Goal: Communication & Community: Ask a question

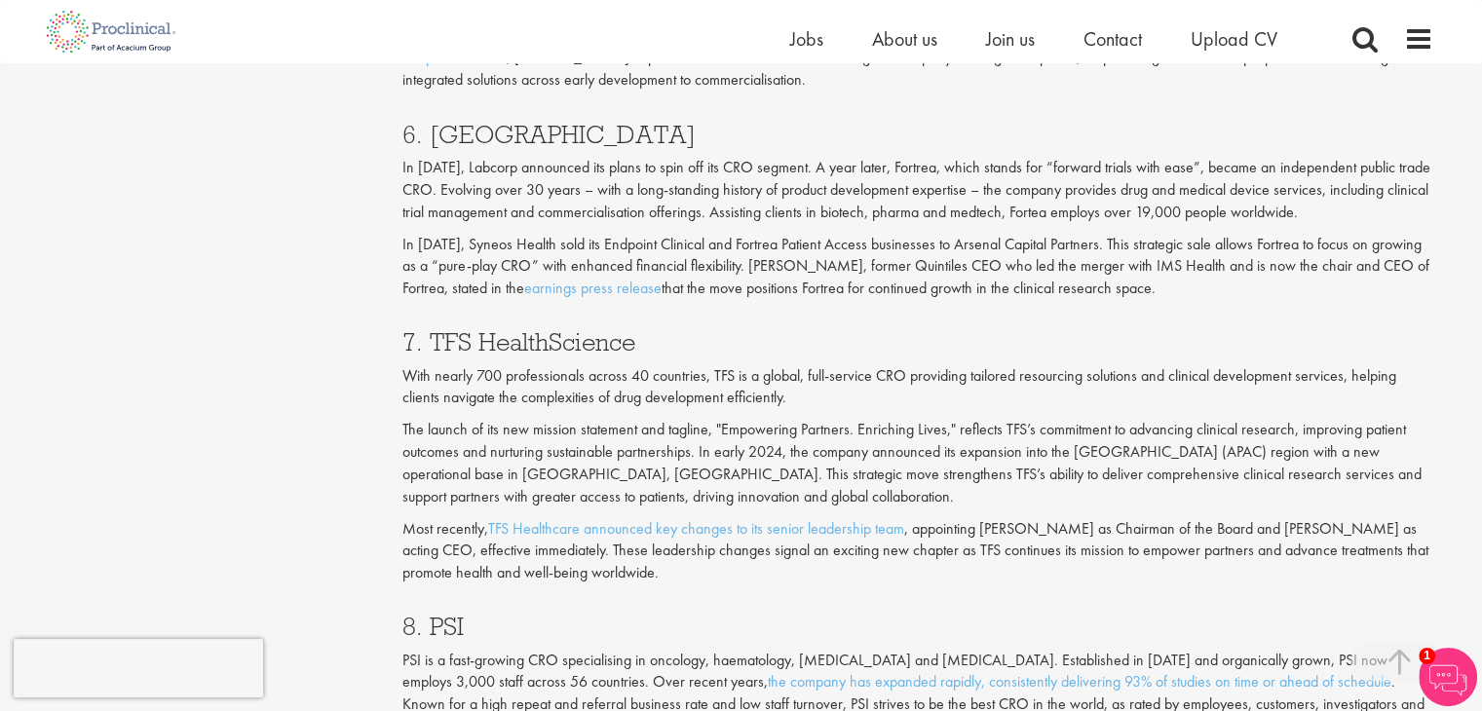
scroll to position [3801, 0]
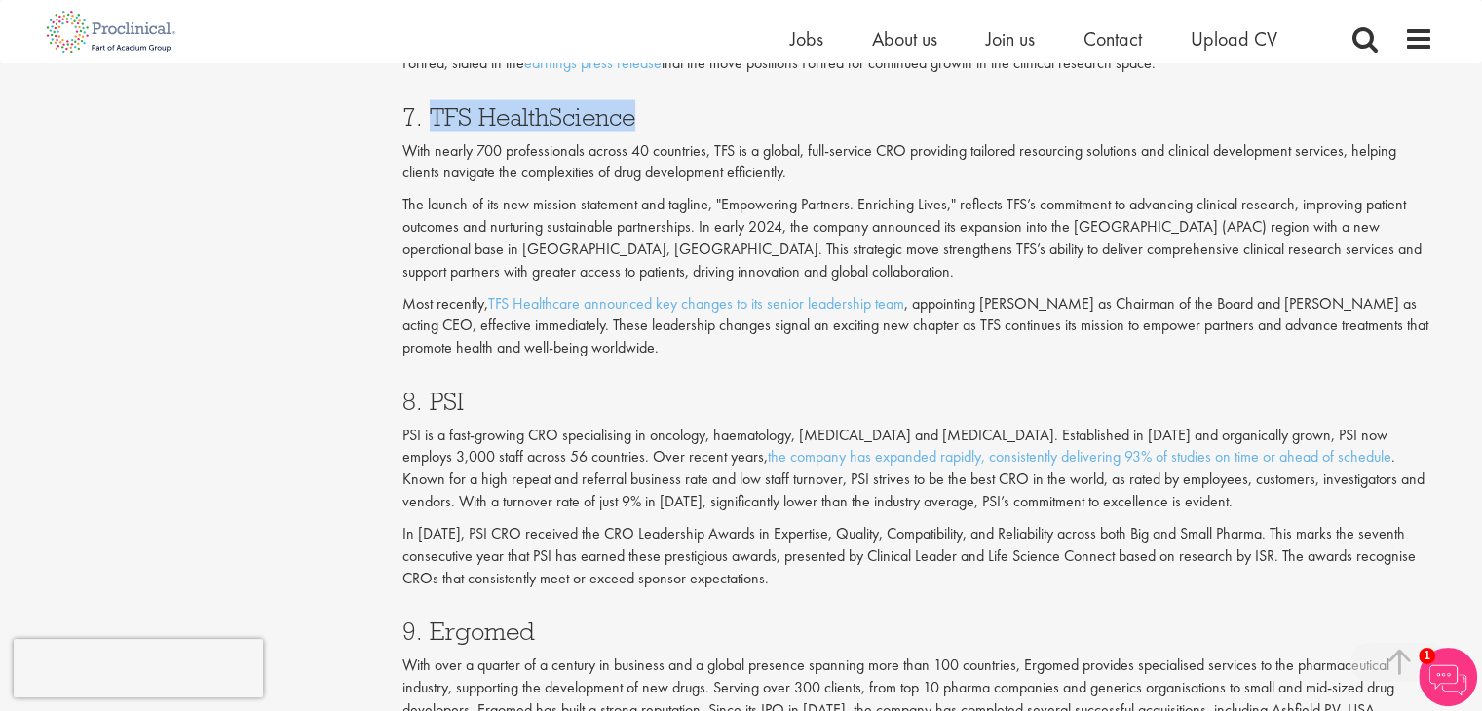
drag, startPoint x: 635, startPoint y: 118, endPoint x: 433, endPoint y: 104, distance: 203.2
click at [433, 104] on h3 "7. TFS HealthScience" at bounding box center [918, 116] width 1031 height 25
copy h3 "TFS HealthScience"
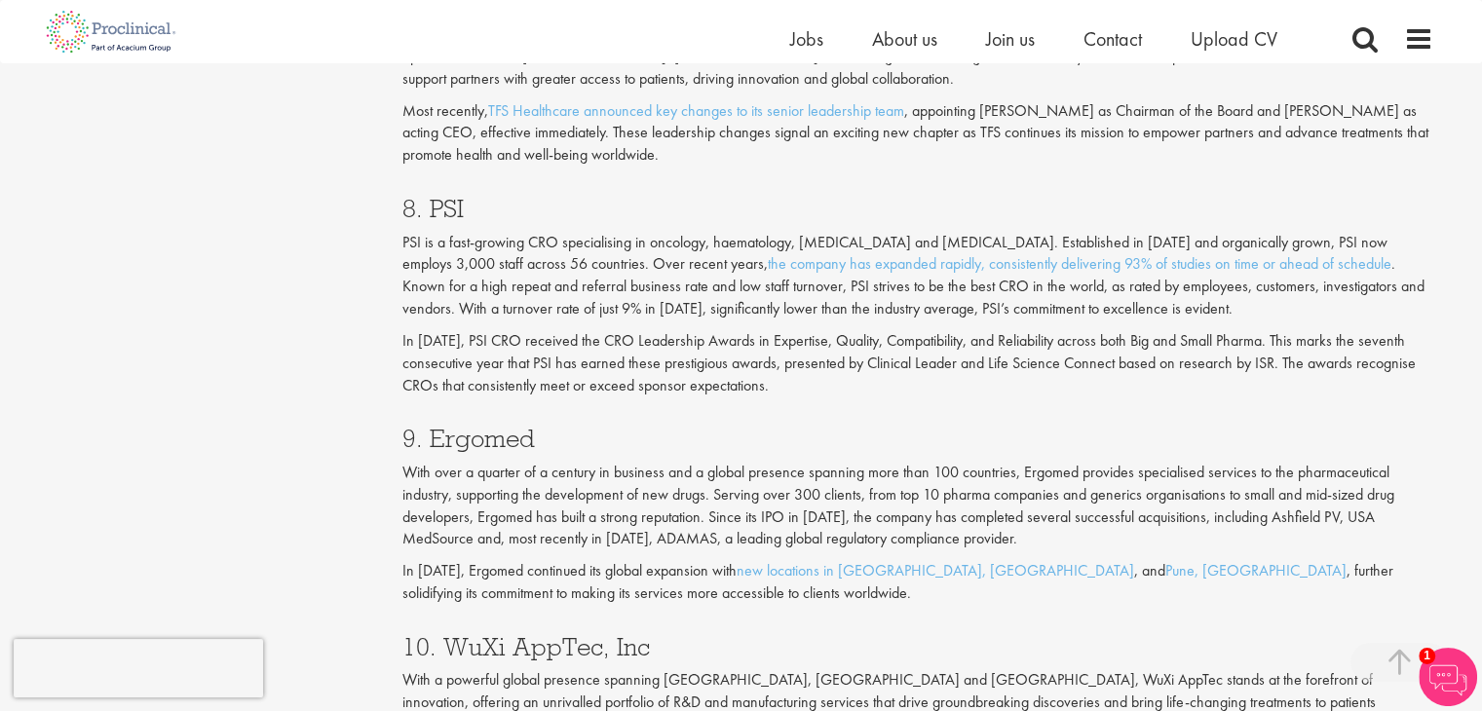
scroll to position [3996, 0]
drag, startPoint x: 507, startPoint y: 211, endPoint x: 429, endPoint y: 211, distance: 78.0
click at [429, 211] on h3 "8. PSI" at bounding box center [918, 206] width 1031 height 25
copy h3 "PSI"
drag, startPoint x: 549, startPoint y: 434, endPoint x: 433, endPoint y: 436, distance: 116.0
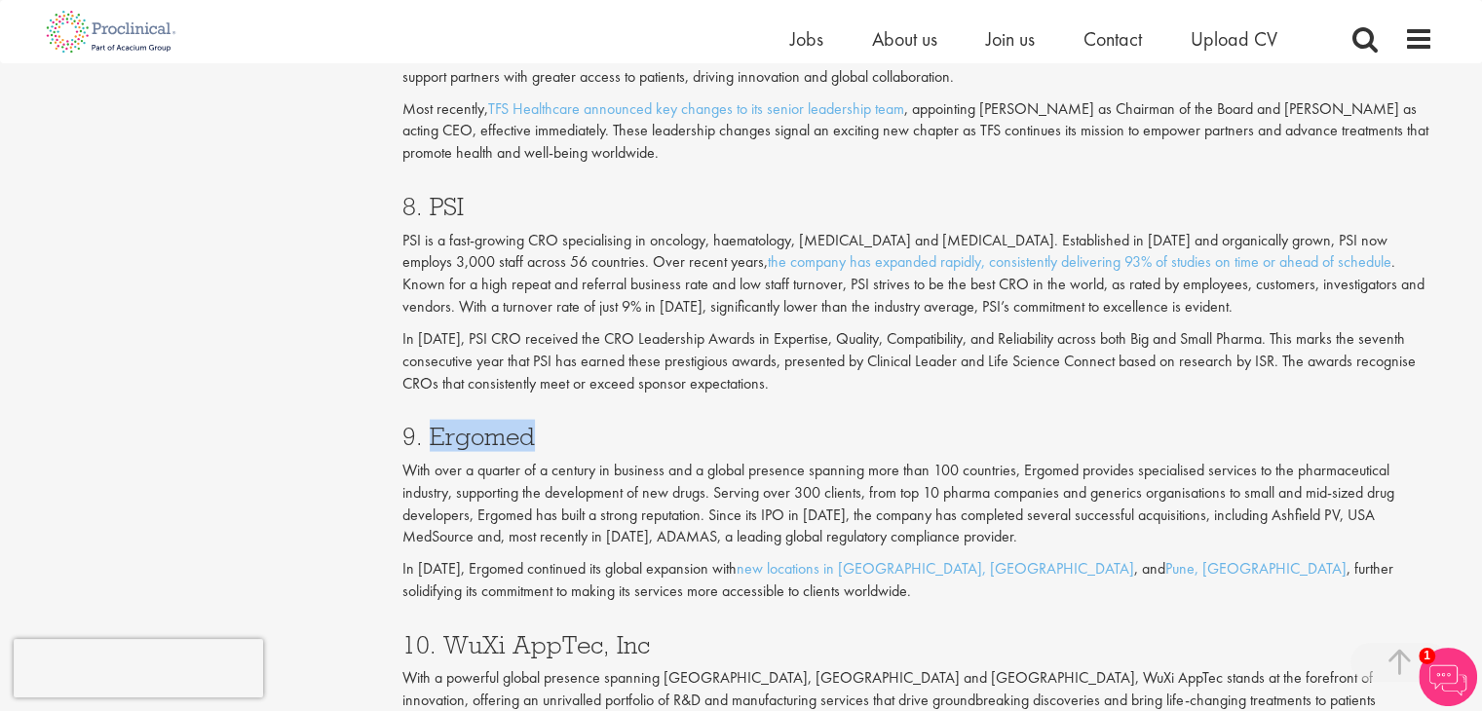
click at [433, 436] on h3 "9. Ergomed" at bounding box center [918, 436] width 1031 height 25
copy h3 "Ergomed"
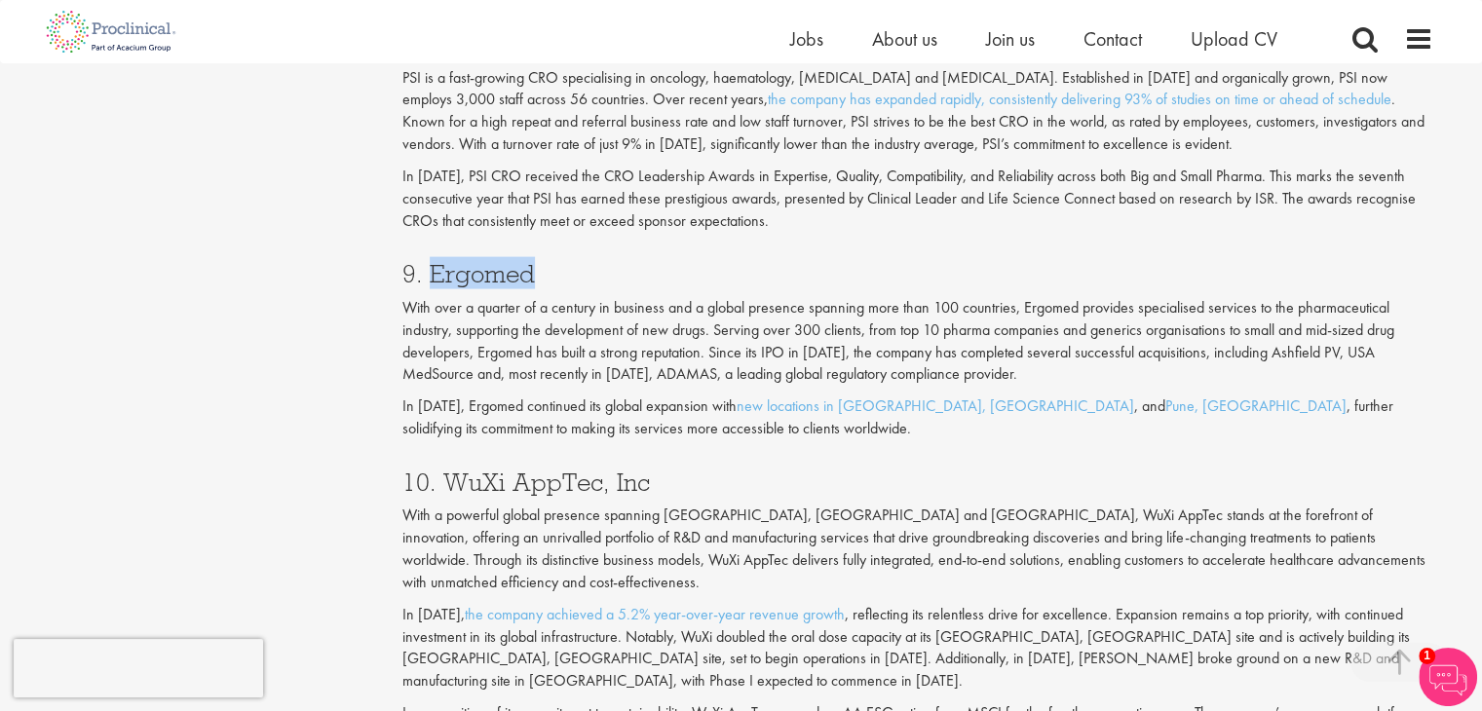
scroll to position [4191, 0]
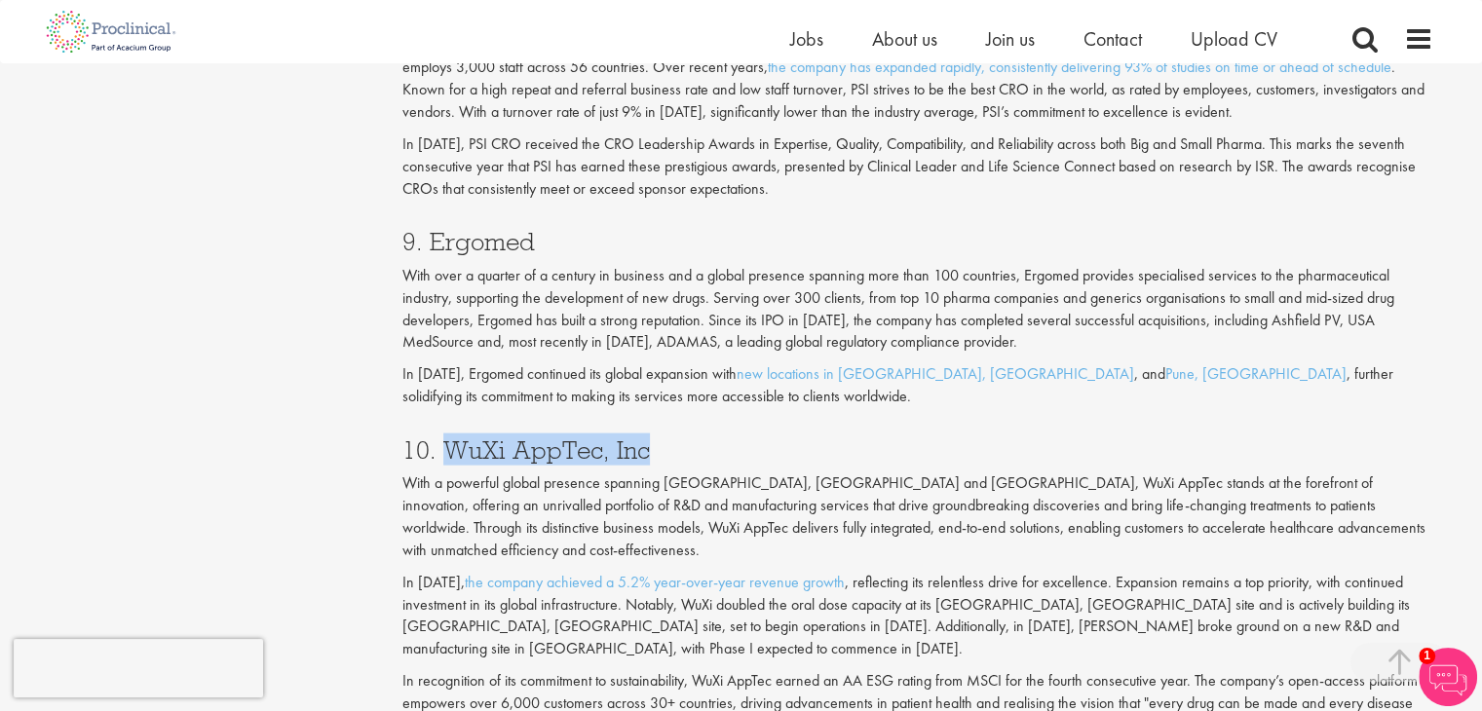
drag, startPoint x: 659, startPoint y: 456, endPoint x: 448, endPoint y: 446, distance: 210.7
click at [448, 446] on h3 "10. WuXi AppTec, Inc" at bounding box center [918, 450] width 1031 height 25
copy h3 "WuXi AppTec, Inc"
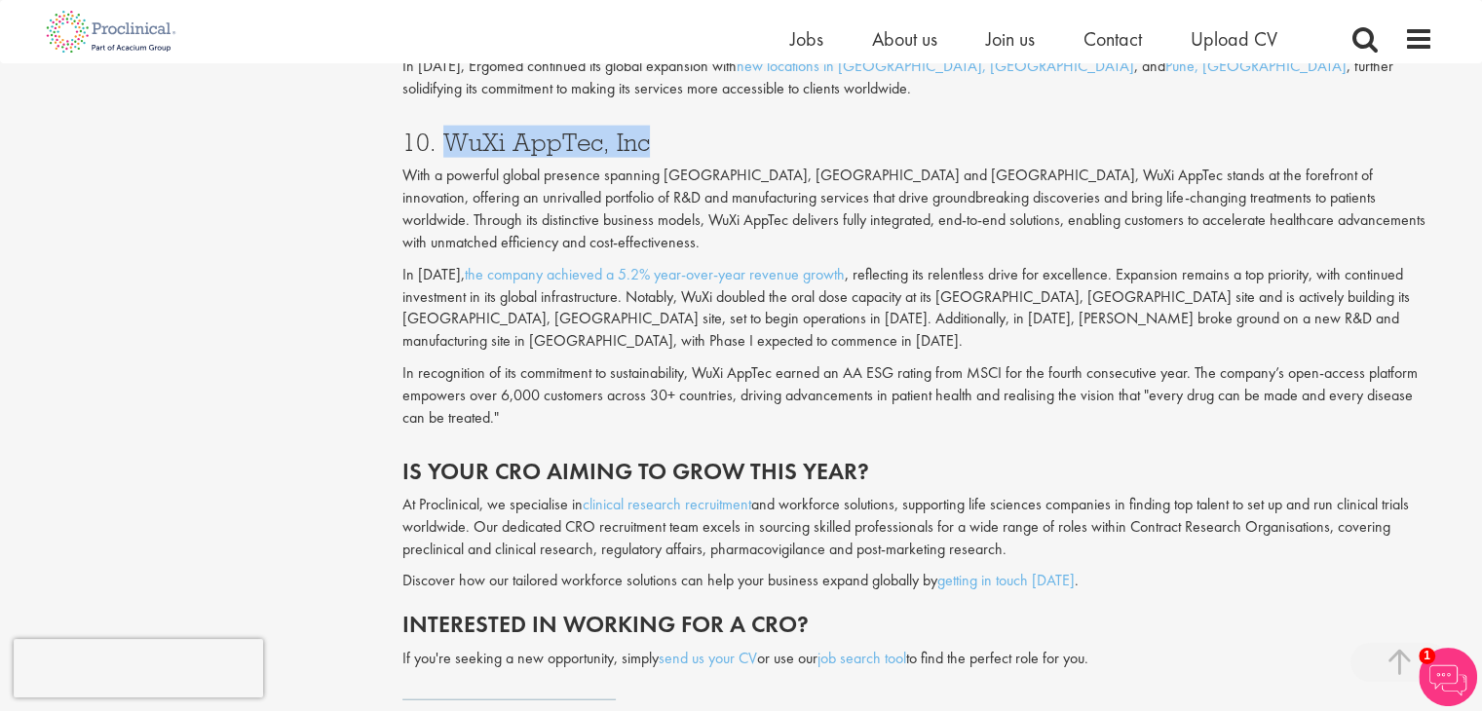
scroll to position [4581, 0]
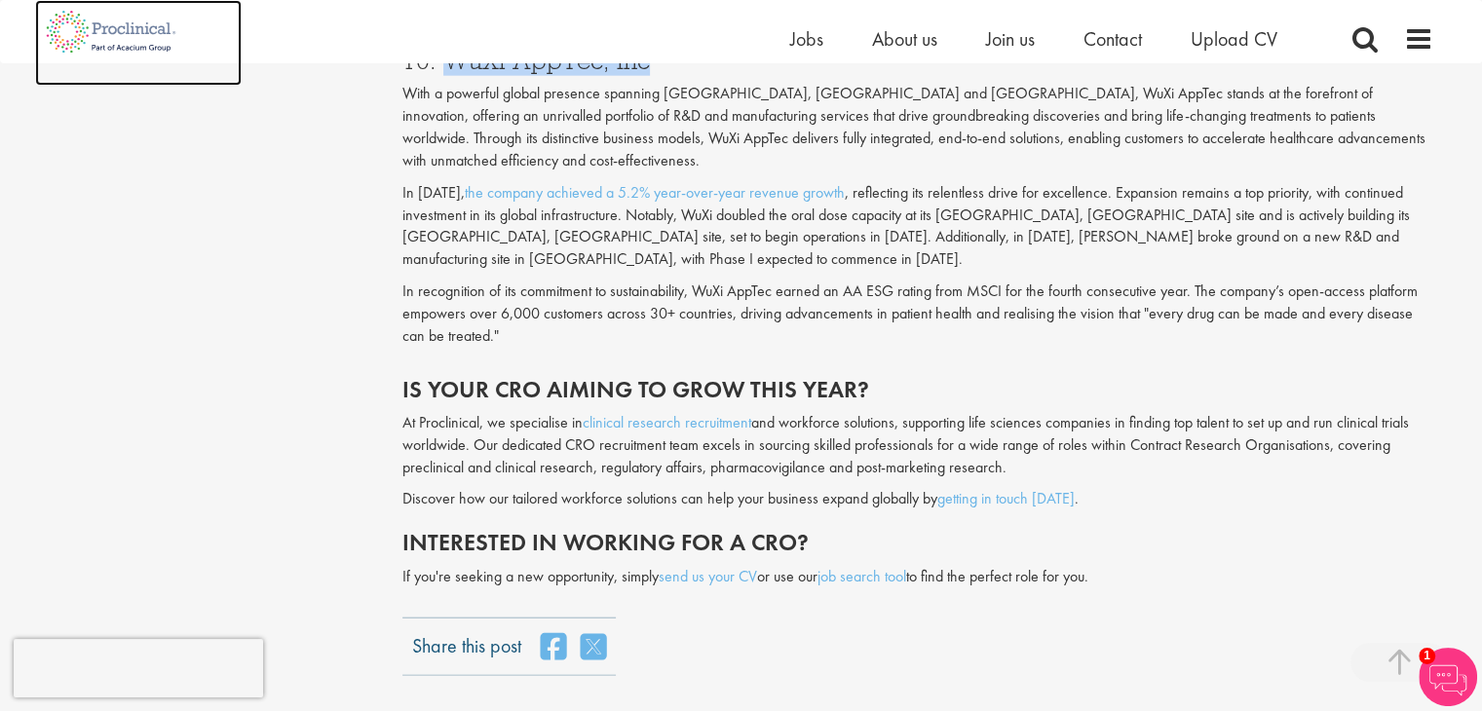
click at [131, 32] on img at bounding box center [111, 31] width 153 height 63
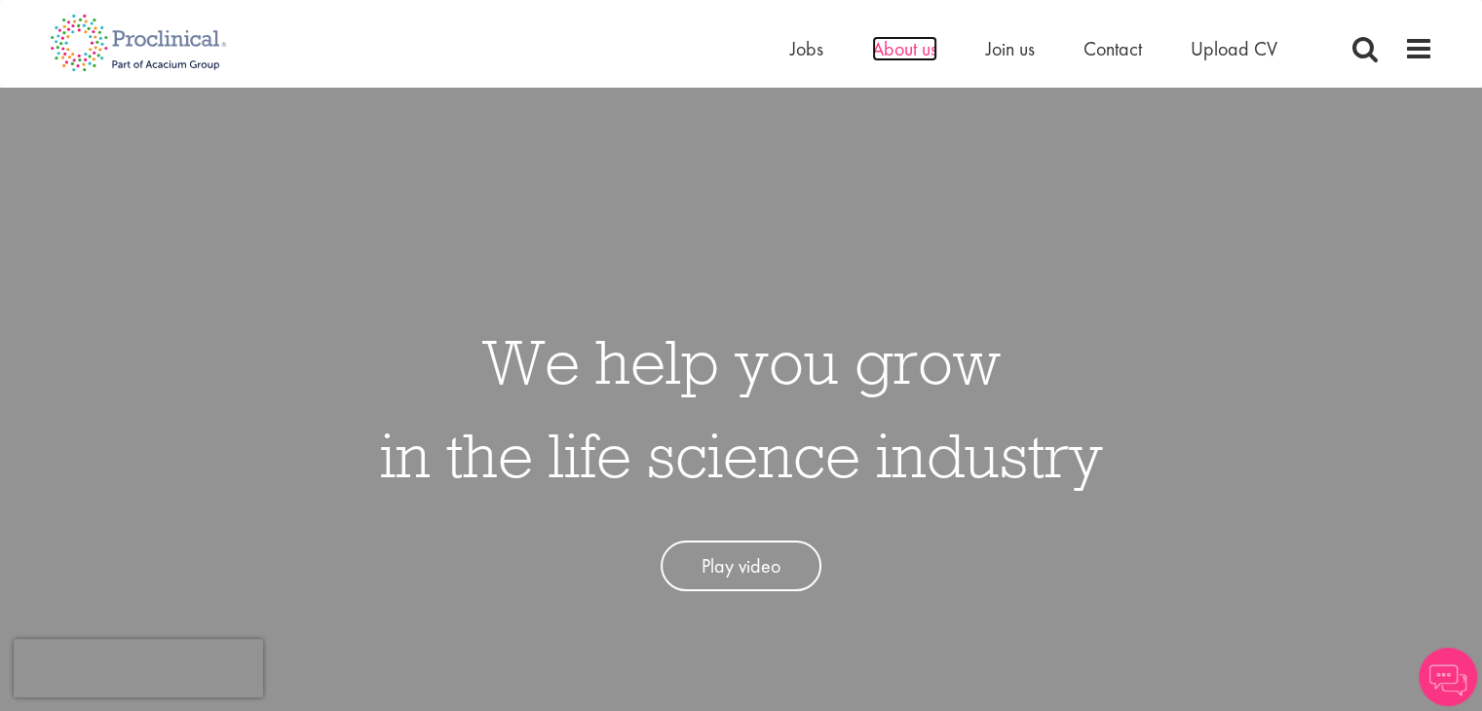
click at [920, 56] on span "About us" at bounding box center [904, 48] width 65 height 25
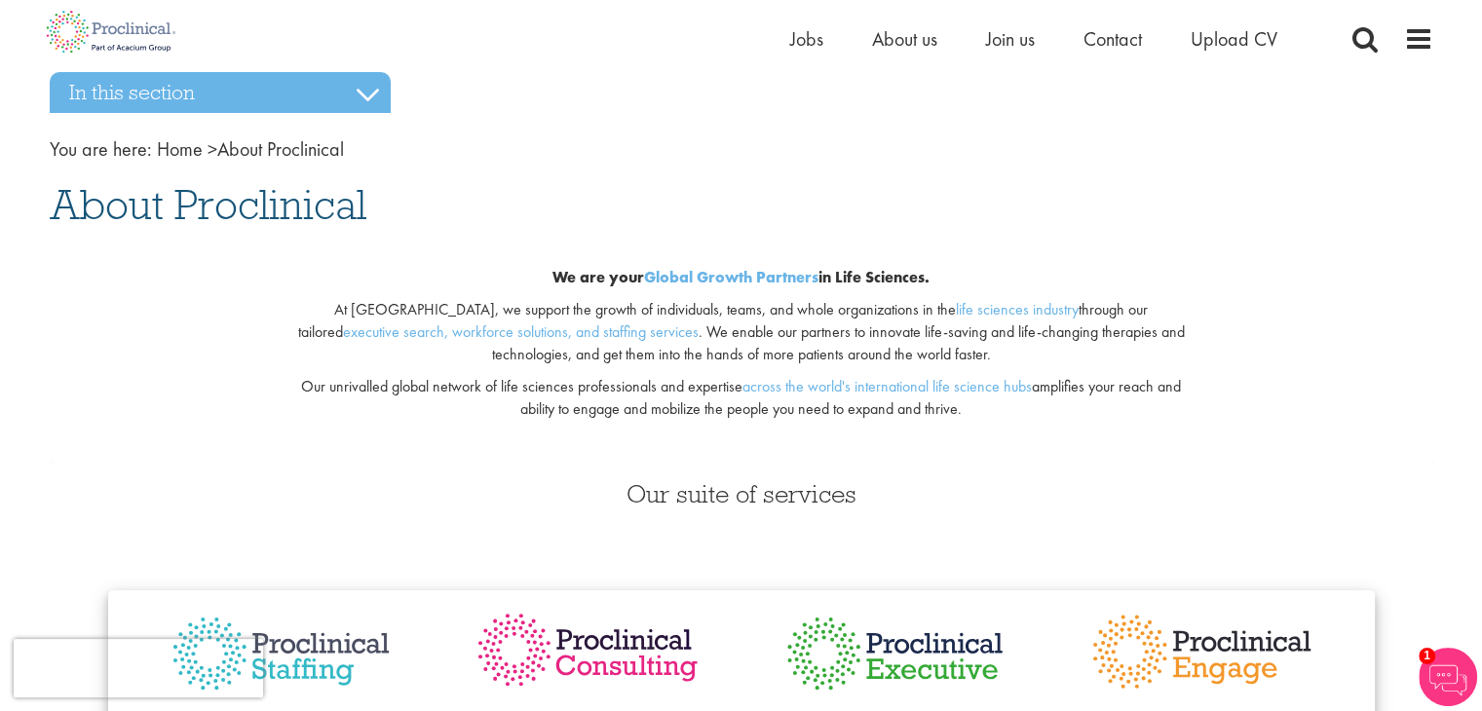
scroll to position [292, 0]
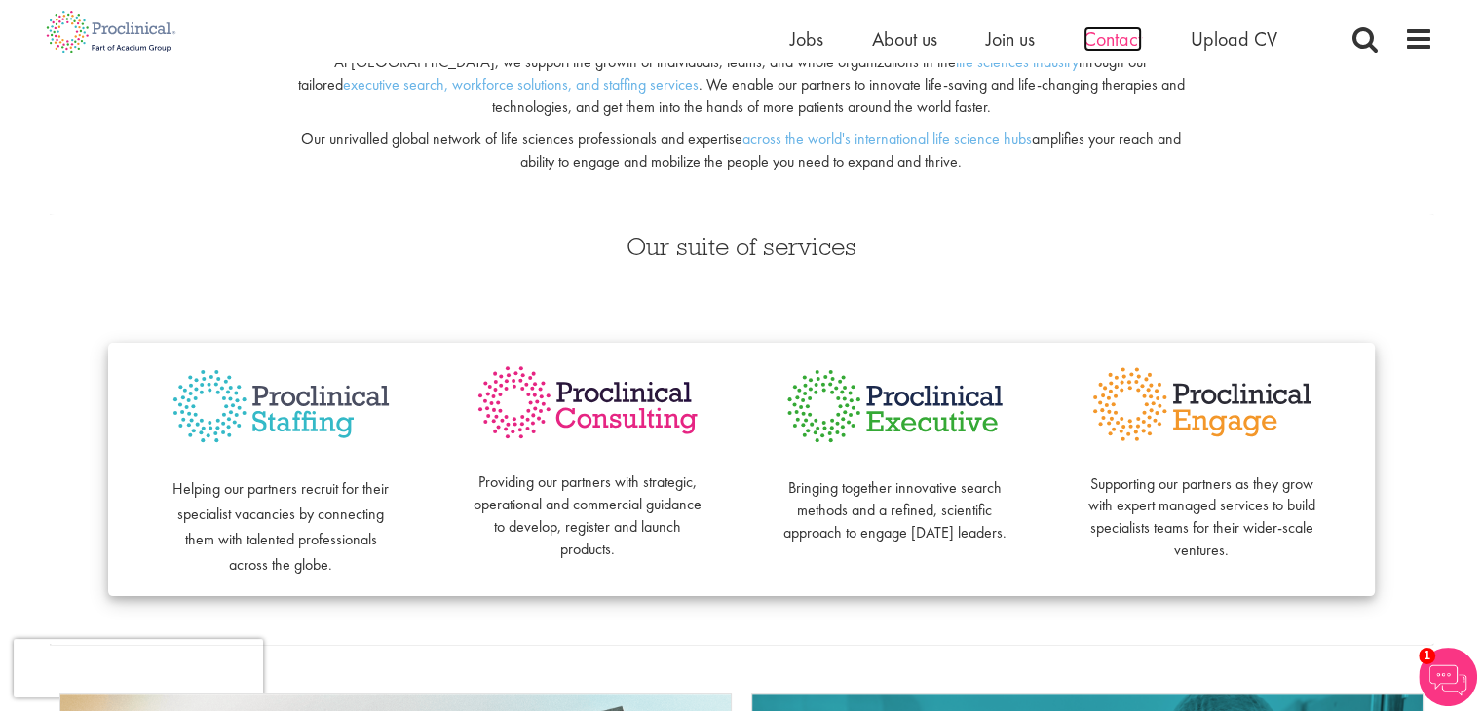
click at [1119, 35] on span "Contact" at bounding box center [1113, 38] width 58 height 25
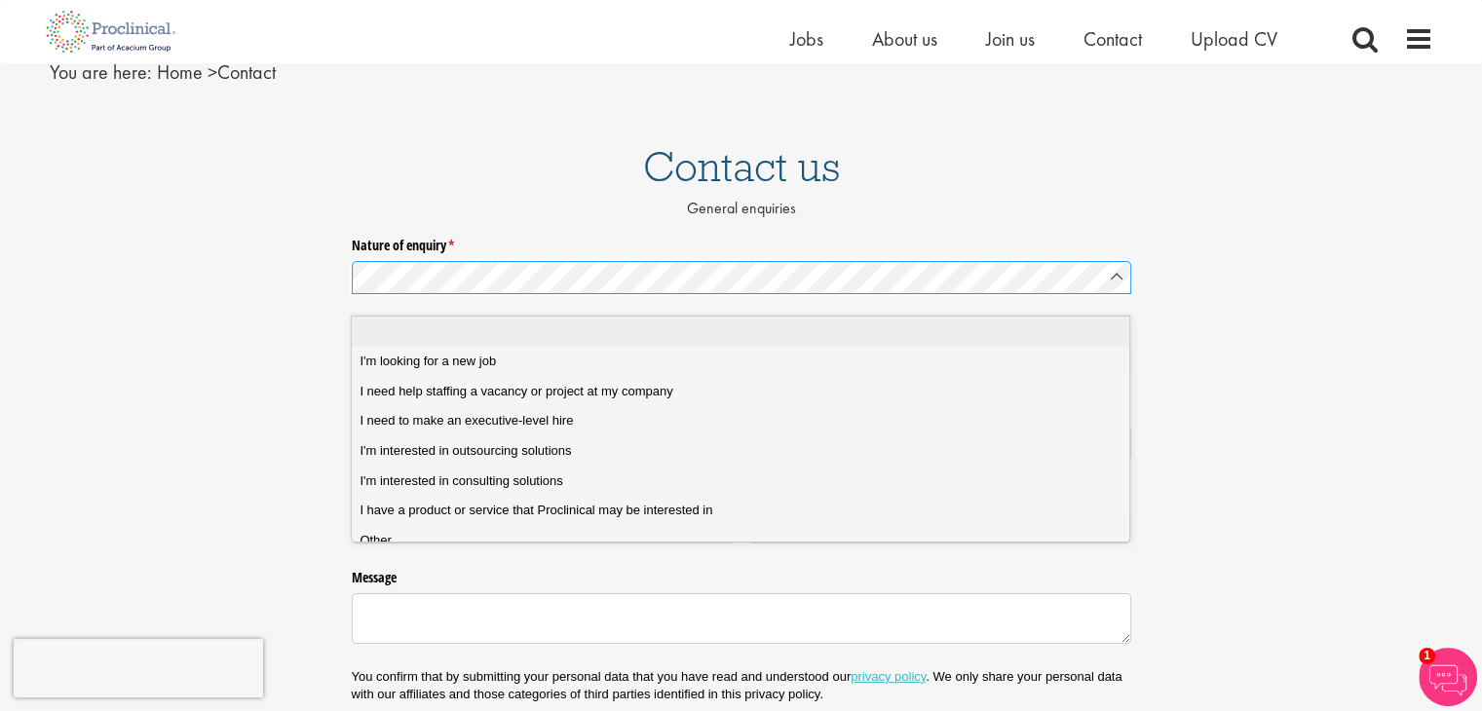
scroll to position [97, 0]
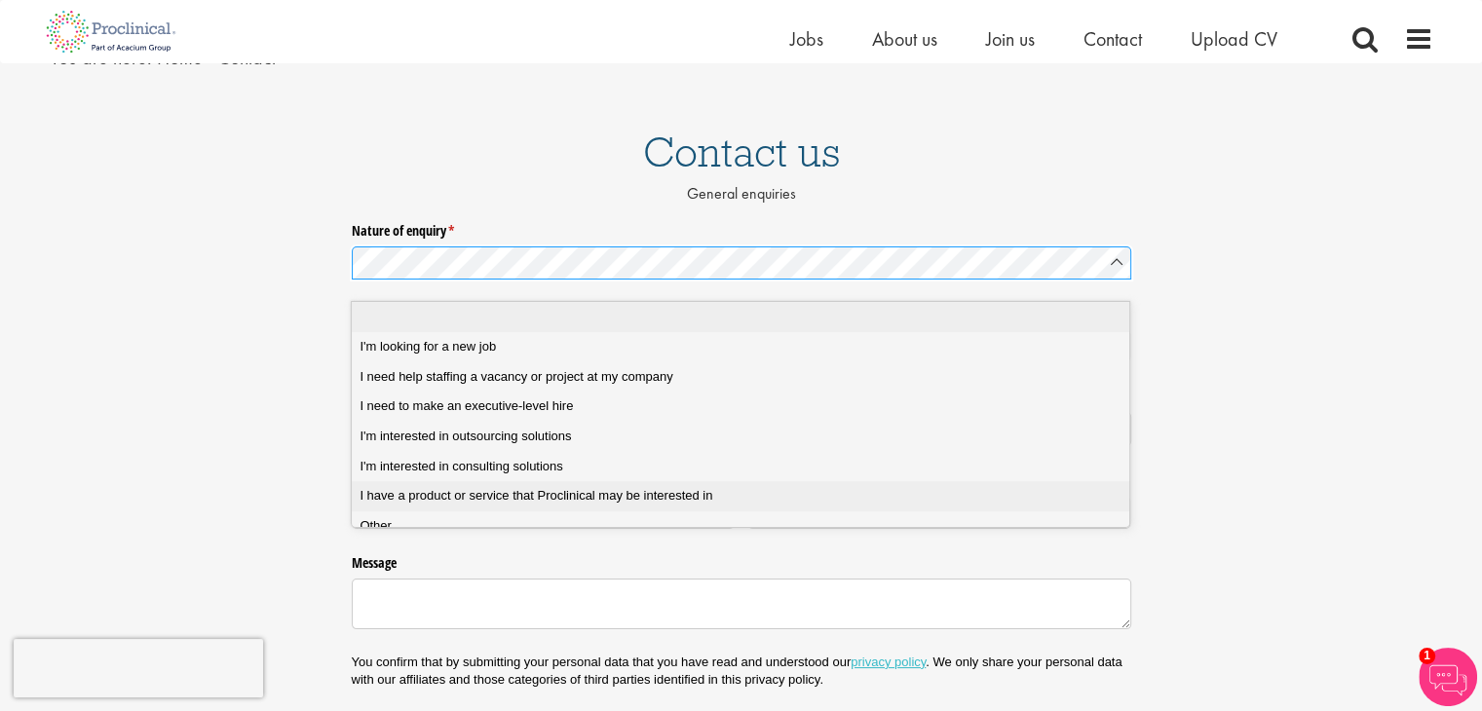
click at [553, 504] on span "I have a product or service that Proclinical may be interested in" at bounding box center [536, 496] width 353 height 18
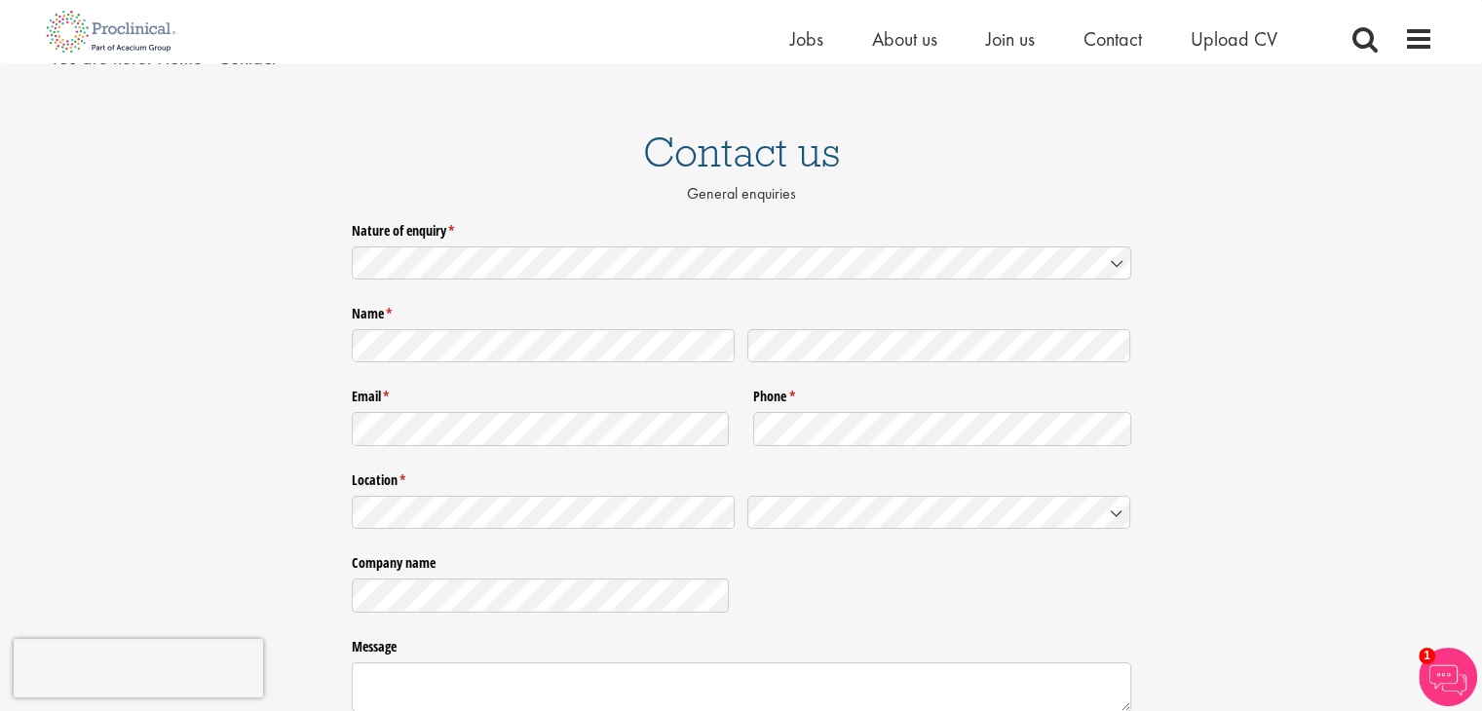
click at [905, 337] on div at bounding box center [940, 344] width 384 height 40
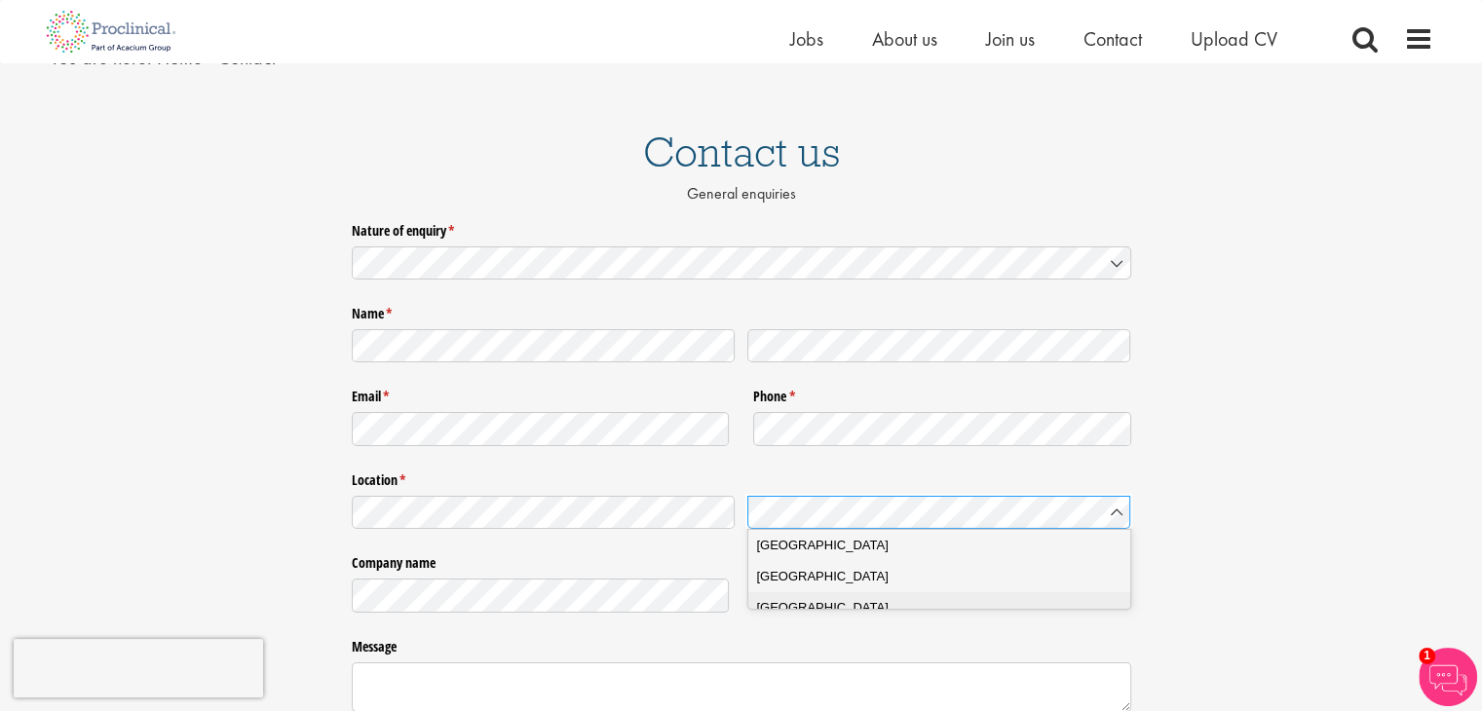
click at [830, 610] on span "United States" at bounding box center [822, 607] width 132 height 19
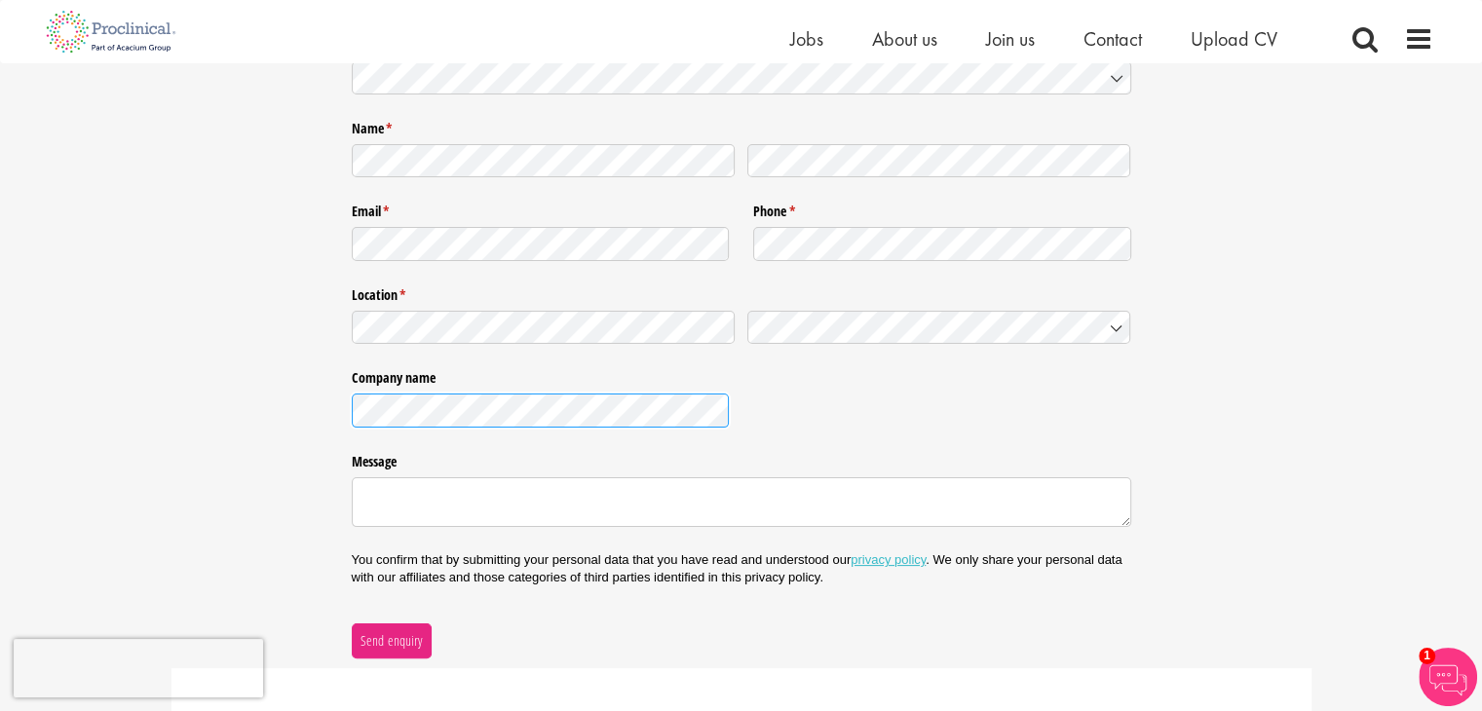
scroll to position [292, 0]
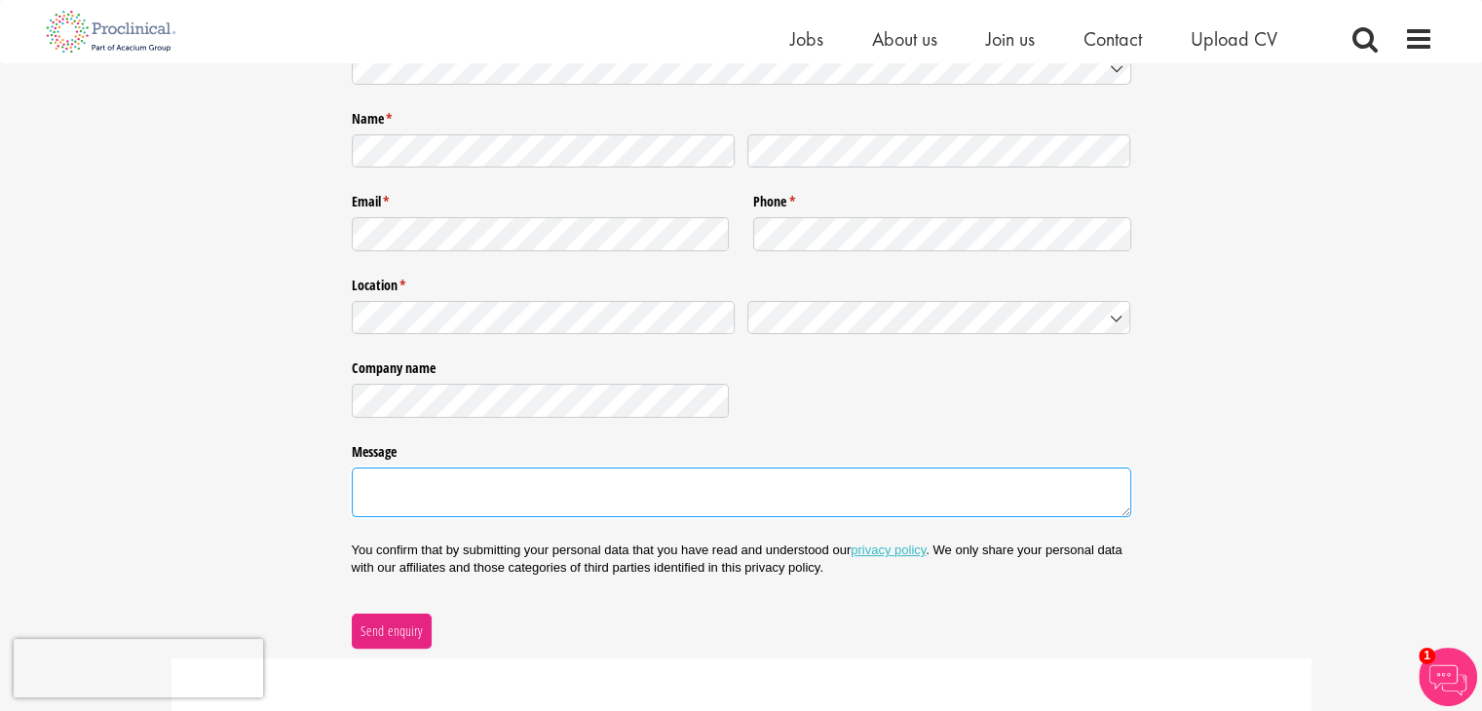
click at [517, 500] on textarea "Message" at bounding box center [742, 493] width 780 height 51
type textarea "Looking to discuss a partnership in U.S. patient recruitment"
click at [407, 639] on span "Send enquiry" at bounding box center [391, 631] width 63 height 21
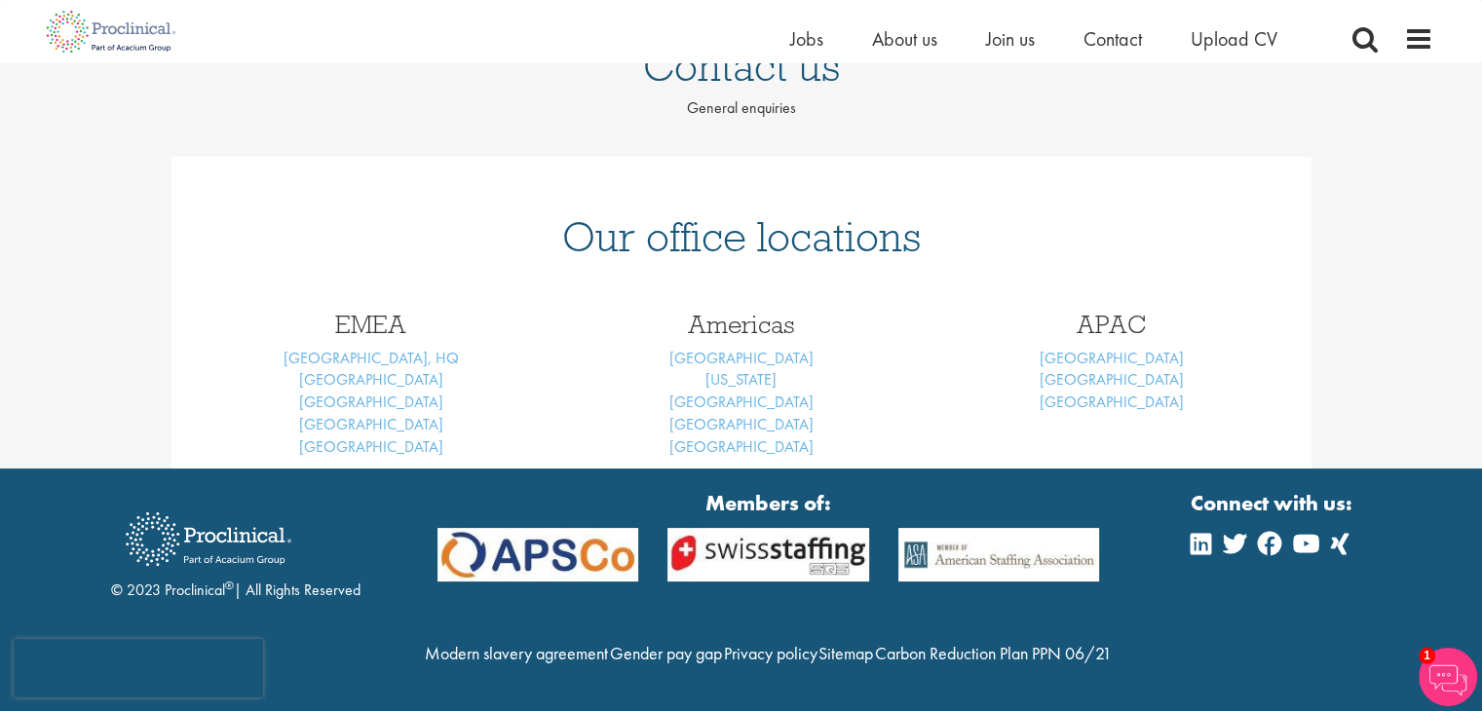
scroll to position [207, 0]
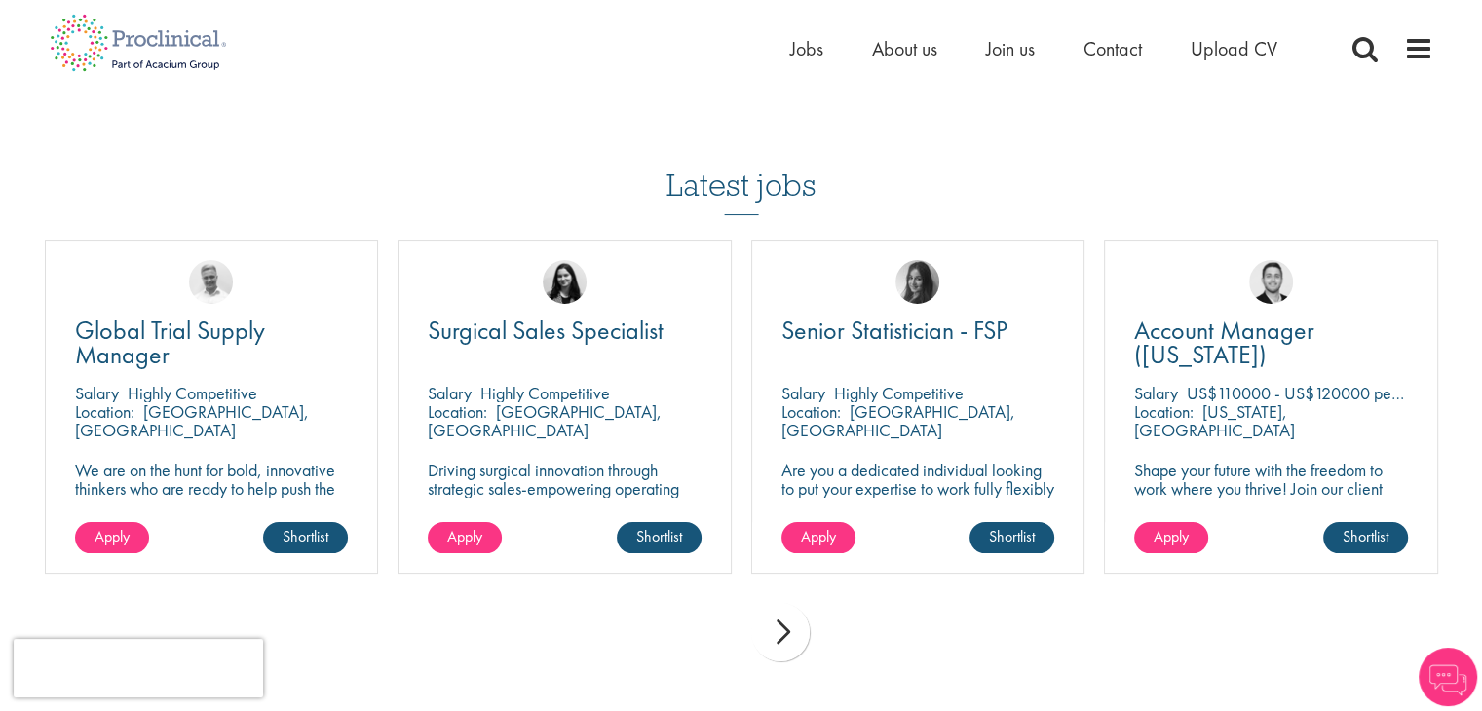
scroll to position [390, 0]
